Goal: Browse casually: Explore the website without a specific task or goal

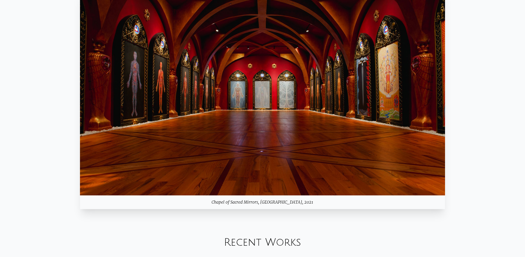
scroll to position [619, 0]
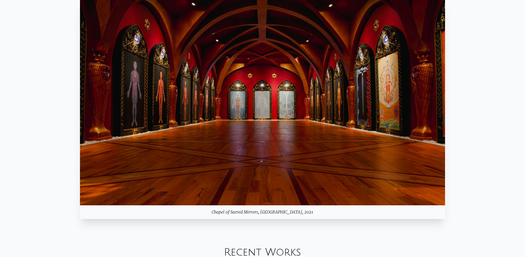
click at [388, 119] on img at bounding box center [262, 102] width 365 height 205
click at [228, 150] on img at bounding box center [262, 102] width 365 height 205
click at [305, 152] on img at bounding box center [262, 102] width 365 height 205
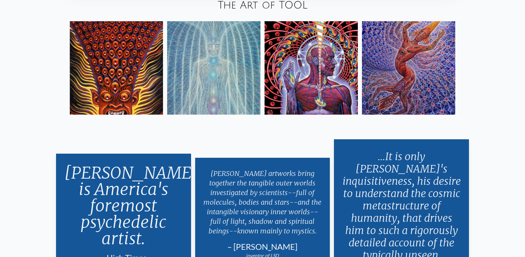
scroll to position [1286, 0]
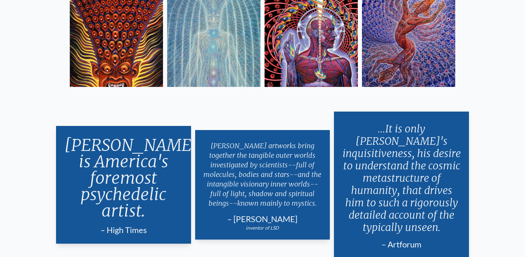
click at [300, 53] on img at bounding box center [311, 40] width 93 height 93
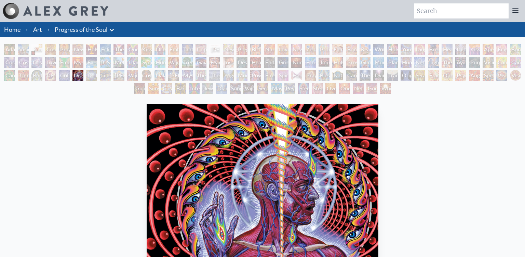
click at [331, 149] on img "82 / 133" at bounding box center [263, 206] width 232 height 205
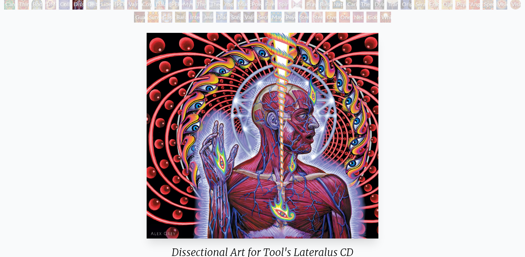
scroll to position [70, 0]
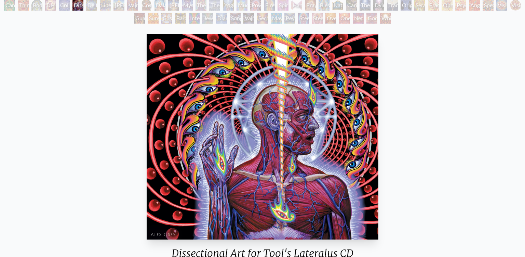
click at [311, 7] on div "Praying Hands" at bounding box center [310, 5] width 11 height 11
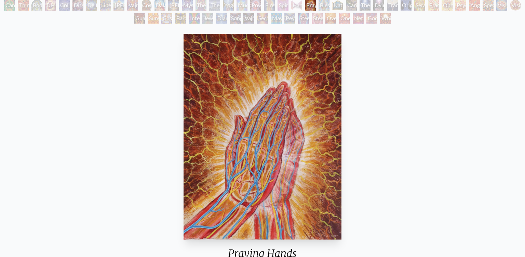
scroll to position [52, 0]
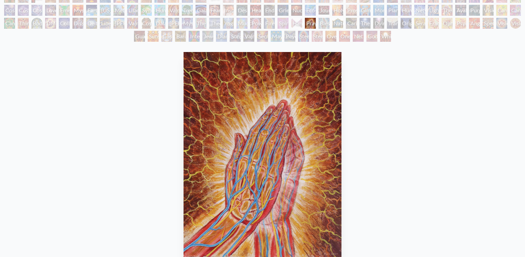
click at [97, 10] on div "Earth Energies" at bounding box center [91, 10] width 11 height 11
